Goal: Task Accomplishment & Management: Manage account settings

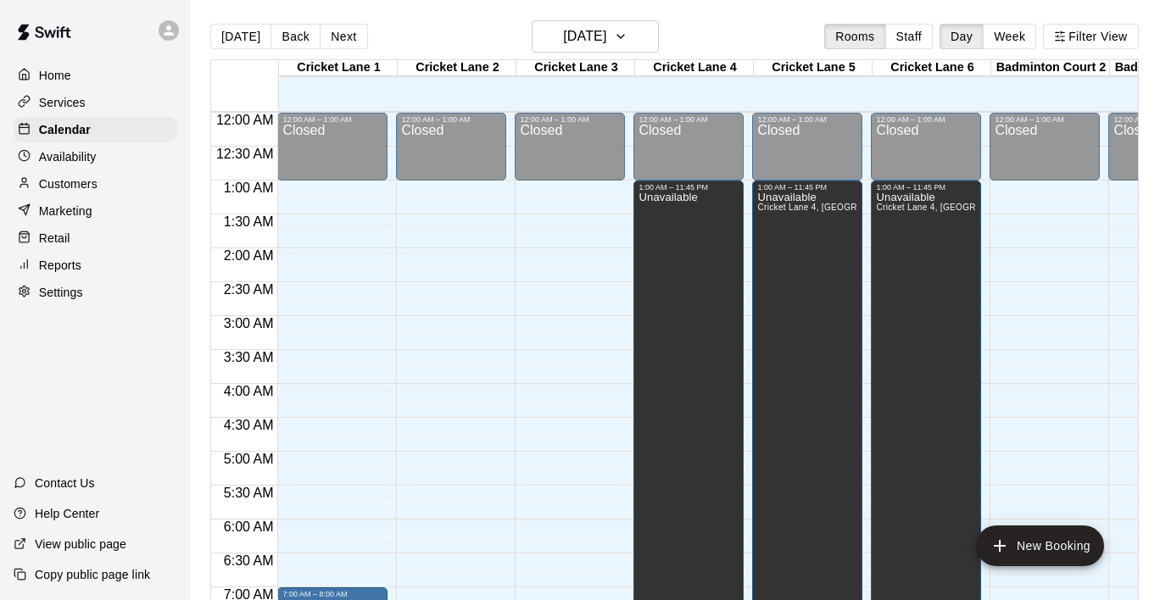
scroll to position [1122, 0]
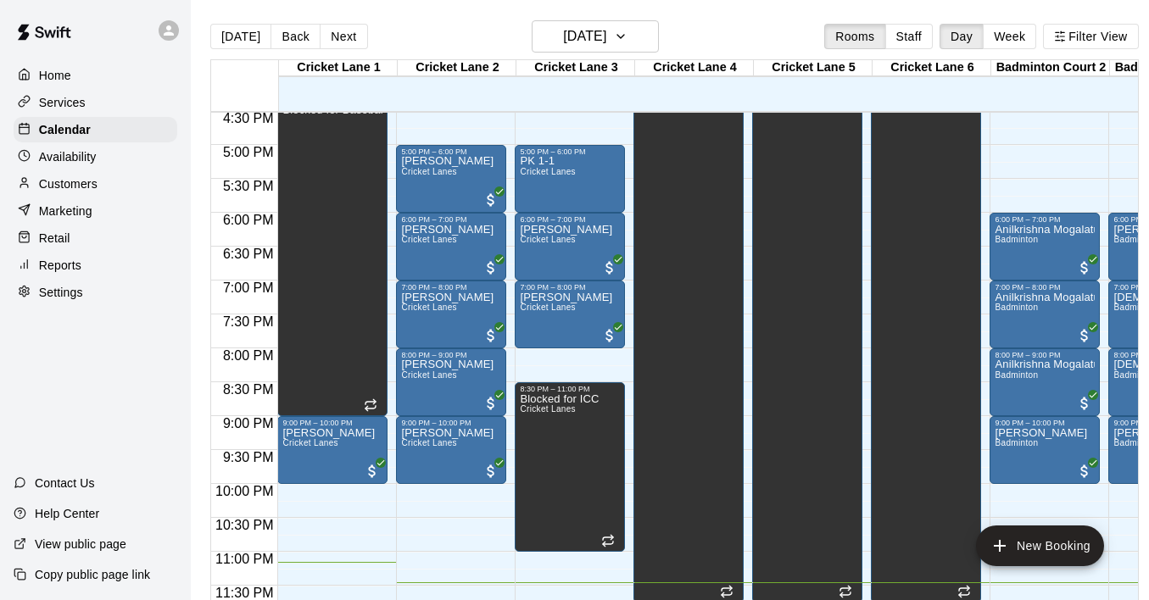
click at [70, 180] on p "Customers" at bounding box center [68, 184] width 59 height 17
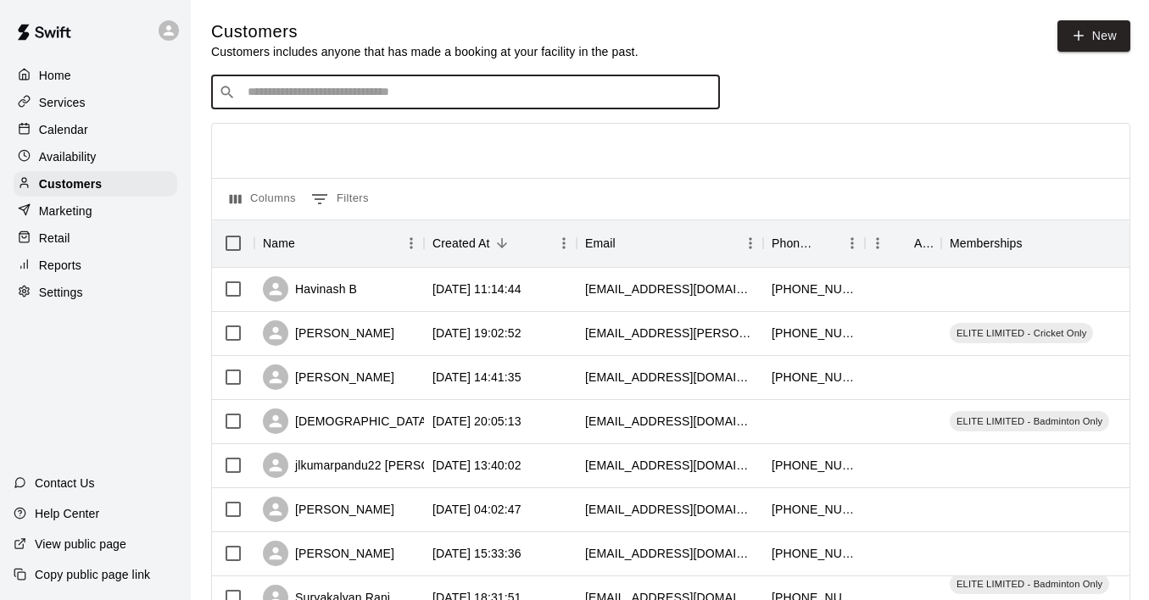
click at [449, 91] on input "Search customers by name or email" at bounding box center [478, 92] width 470 height 17
type input "******"
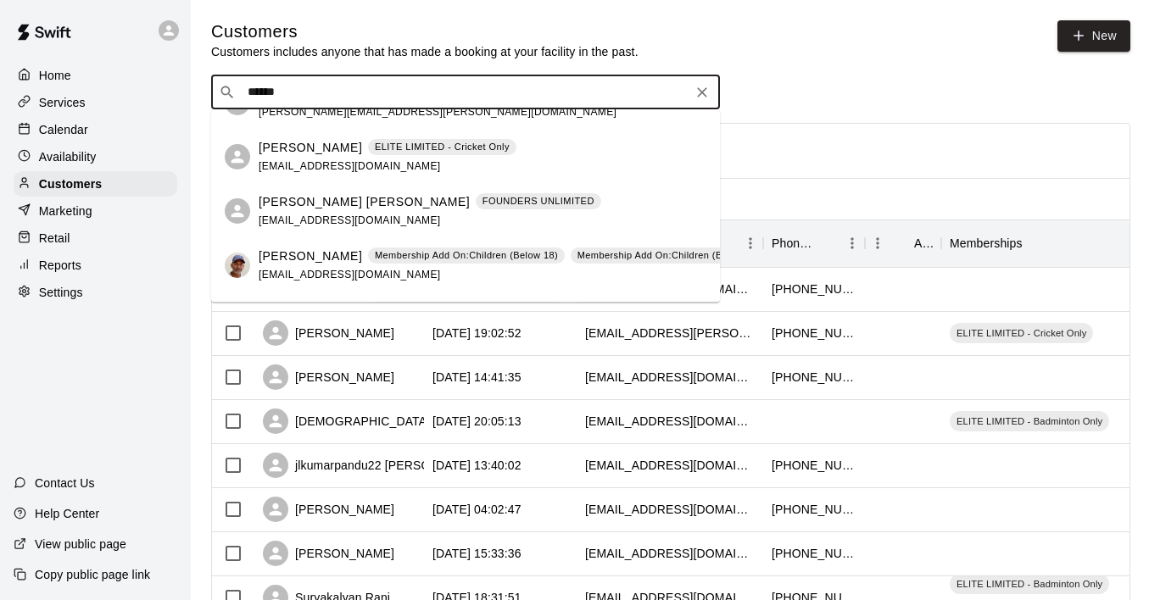
scroll to position [42, 0]
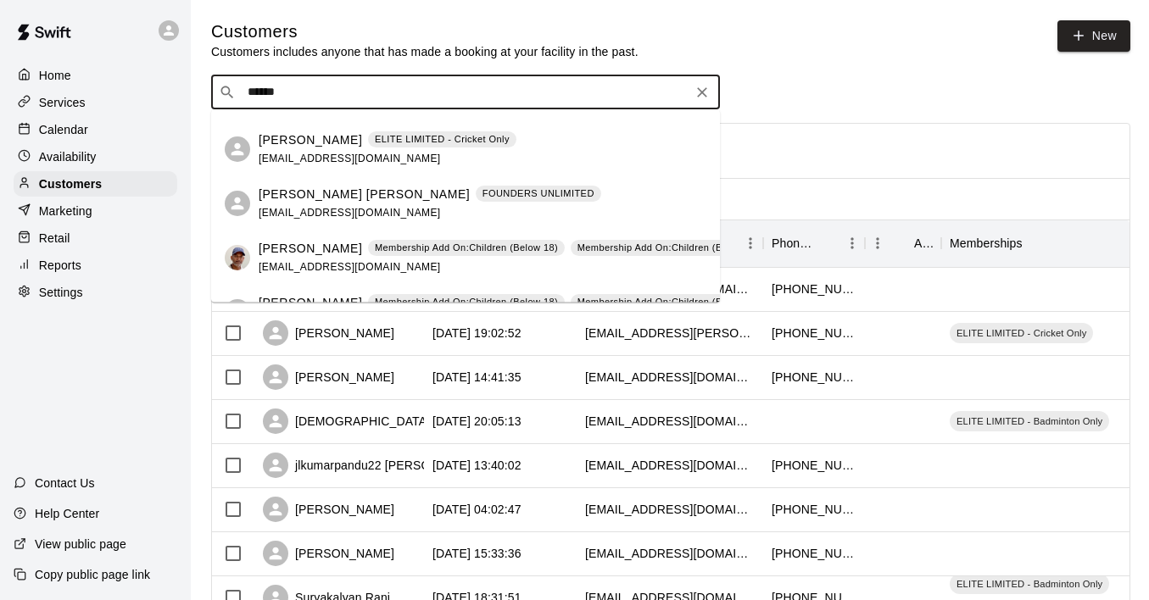
click at [310, 142] on p "[PERSON_NAME]" at bounding box center [310, 140] width 103 height 18
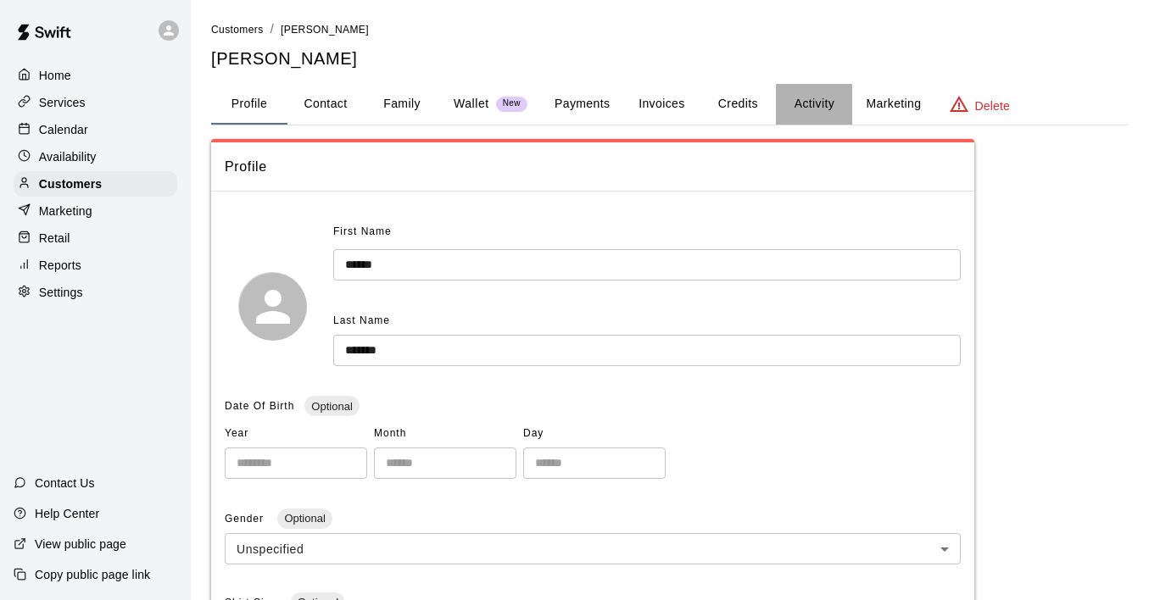
click at [802, 95] on button "Activity" at bounding box center [814, 104] width 76 height 41
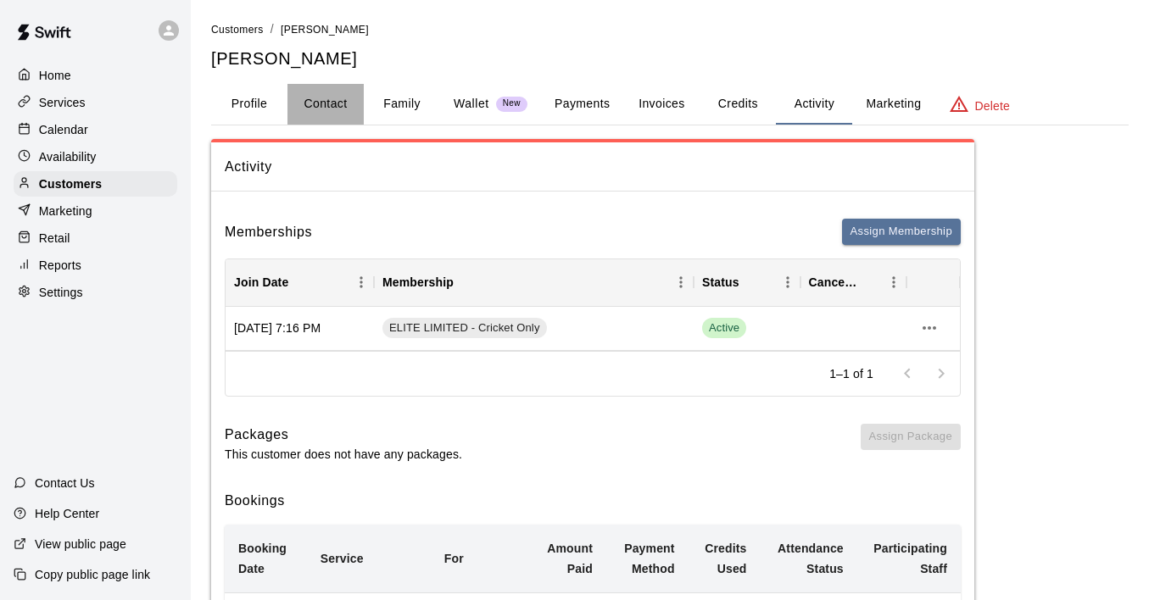
click at [338, 103] on button "Contact" at bounding box center [326, 104] width 76 height 41
select select "**"
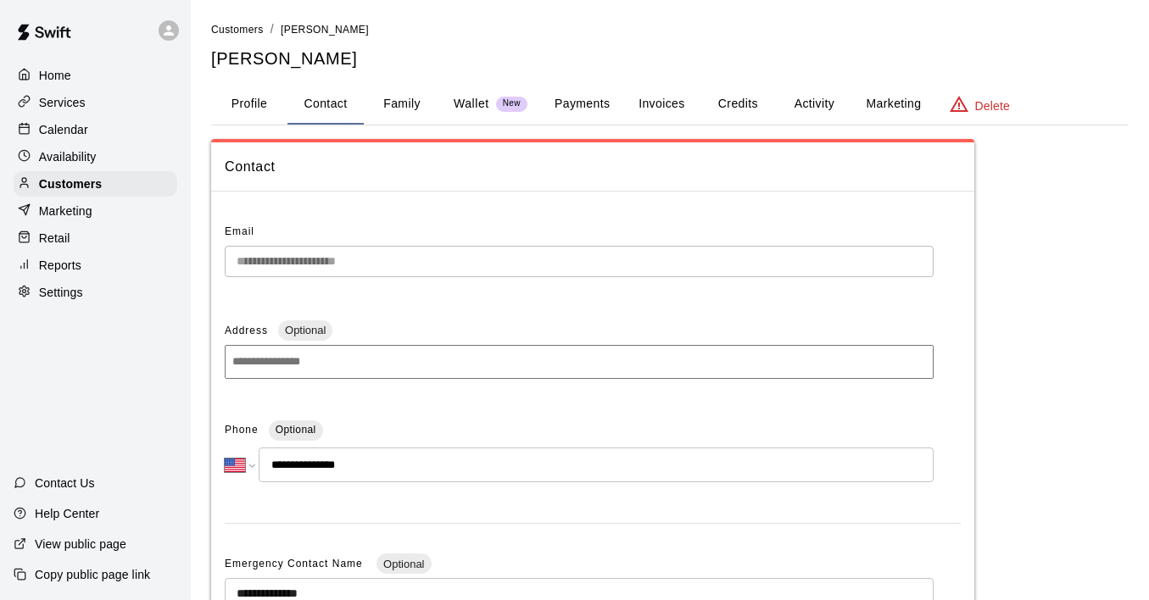
click at [814, 98] on button "Activity" at bounding box center [814, 104] width 76 height 41
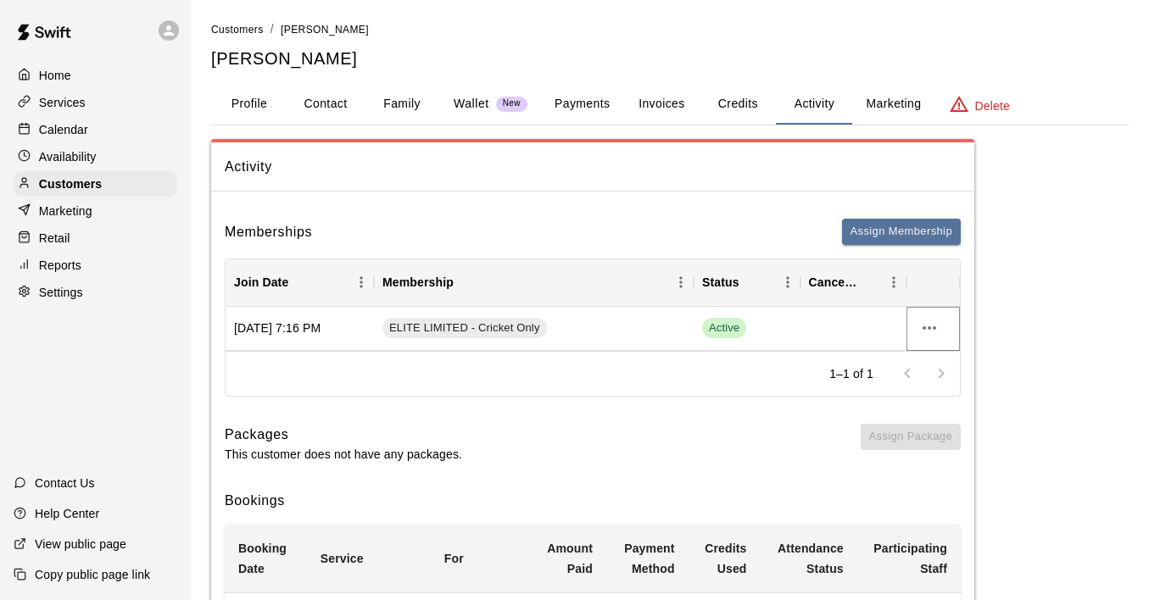
click at [937, 328] on icon "more actions" at bounding box center [929, 328] width 20 height 20
click at [953, 393] on li "Cancel" at bounding box center [963, 391] width 96 height 28
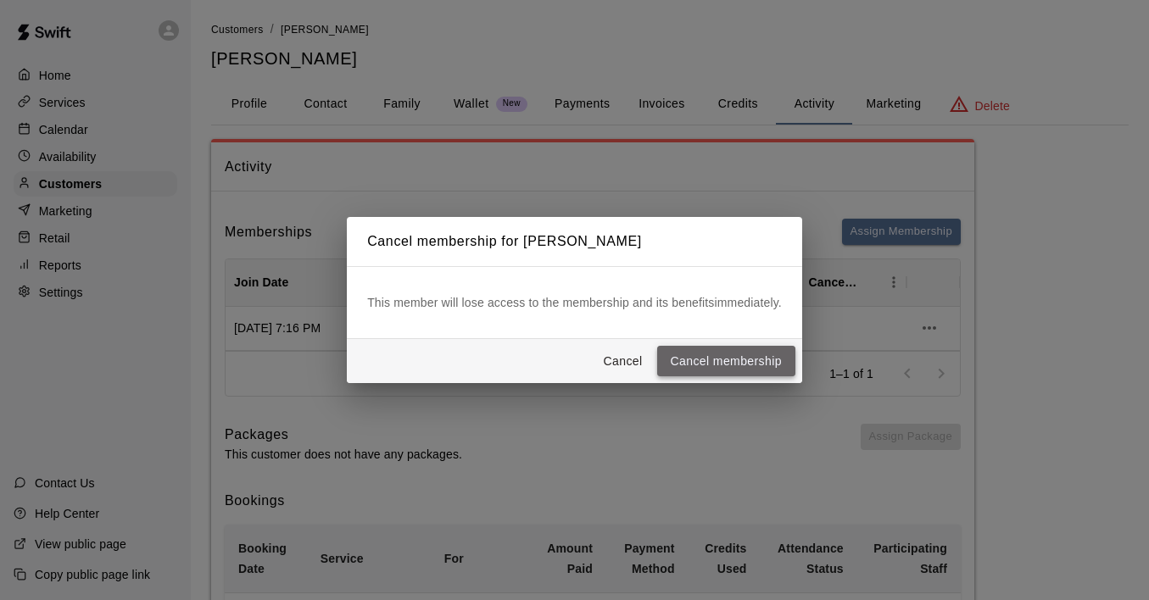
click at [758, 348] on button "Cancel membership" at bounding box center [726, 361] width 138 height 31
